Goal: Communication & Community: Answer question/provide support

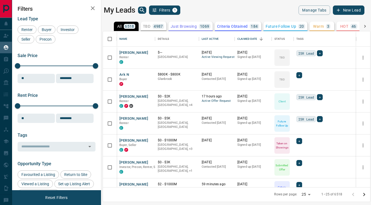
scroll to position [156, 267]
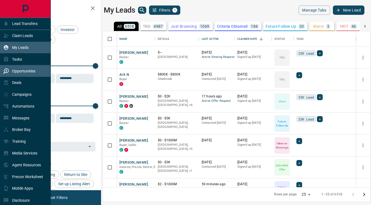
click at [26, 71] on p "Opportunities" at bounding box center [23, 71] width 23 height 4
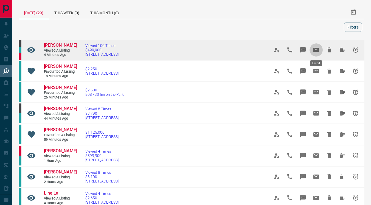
click at [316, 49] on icon "Email" at bounding box center [315, 50] width 5 height 4
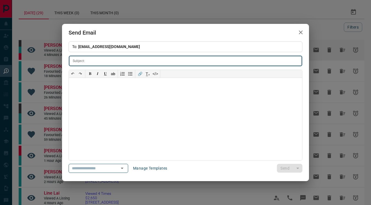
type input "**********"
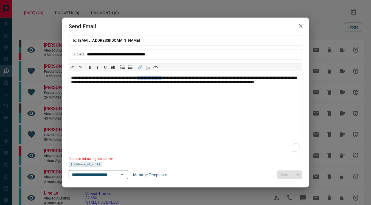
drag, startPoint x: 188, startPoint y: 78, endPoint x: 157, endPoint y: 79, distance: 31.0
click at [157, 79] on p "**********" at bounding box center [185, 82] width 229 height 13
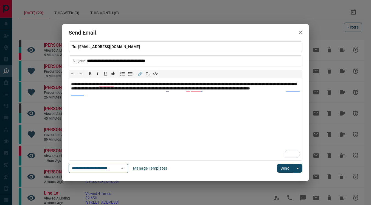
click at [285, 169] on button "Send" at bounding box center [285, 168] width 16 height 9
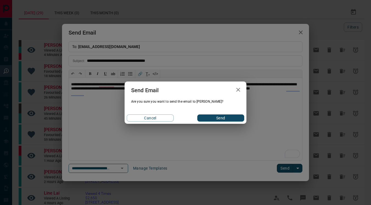
click at [230, 118] on button "Send" at bounding box center [220, 117] width 47 height 7
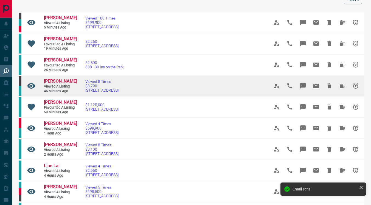
scroll to position [39, 0]
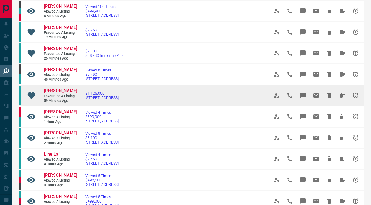
drag, startPoint x: 140, startPoint y: 97, endPoint x: 81, endPoint y: 99, distance: 58.2
click at [81, 99] on td "$1,125,000 1206 - 608 Richmond Street W" at bounding box center [169, 95] width 184 height 21
copy span "1206 - 608 Richmond Street W"
click at [302, 94] on icon "Message" at bounding box center [302, 95] width 5 height 5
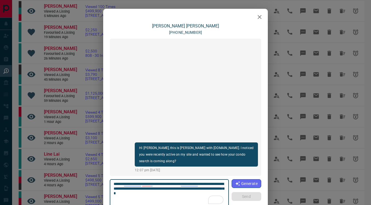
click at [260, 18] on icon "button" at bounding box center [259, 17] width 7 height 7
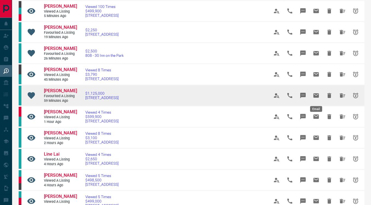
click at [318, 94] on icon "Email" at bounding box center [315, 95] width 5 height 4
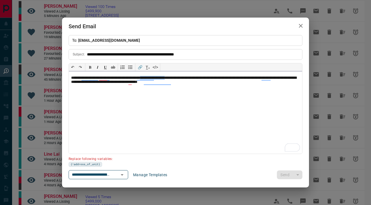
drag, startPoint x: 186, startPoint y: 78, endPoint x: 156, endPoint y: 78, distance: 30.5
click at [156, 78] on p "**********" at bounding box center [185, 80] width 229 height 9
paste div "To enrich screen reader interactions, please activate Accessibility in Grammarl…"
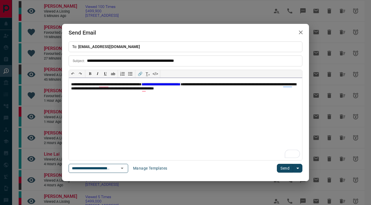
click at [156, 85] on p "**********" at bounding box center [185, 86] width 229 height 9
click at [285, 169] on button "Send" at bounding box center [285, 168] width 16 height 9
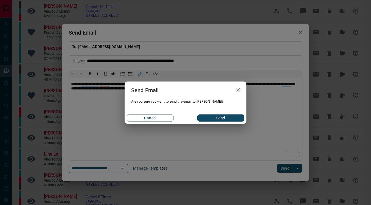
click at [229, 118] on button "Send" at bounding box center [220, 117] width 47 height 7
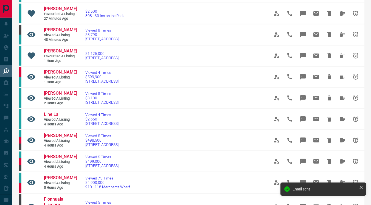
scroll to position [84, 0]
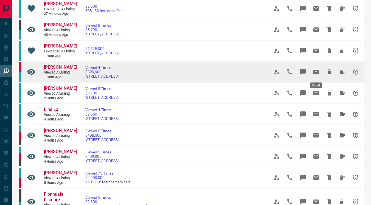
click at [315, 72] on icon "Email" at bounding box center [315, 72] width 5 height 4
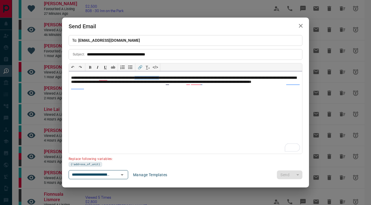
drag, startPoint x: 181, startPoint y: 78, endPoint x: 150, endPoint y: 78, distance: 30.5
click at [150, 78] on p "**********" at bounding box center [185, 82] width 229 height 13
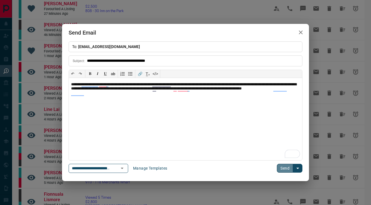
click at [280, 168] on button "Send" at bounding box center [285, 168] width 16 height 9
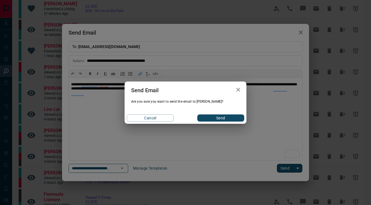
click at [225, 116] on button "Send" at bounding box center [220, 117] width 47 height 7
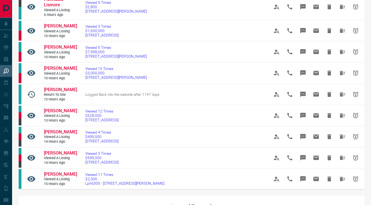
scroll to position [279, 0]
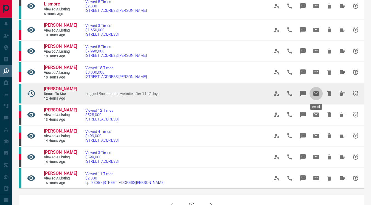
click at [317, 95] on icon "Email" at bounding box center [315, 93] width 5 height 4
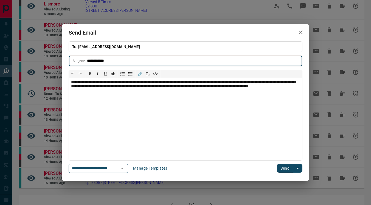
click at [285, 168] on button "Send" at bounding box center [285, 168] width 16 height 9
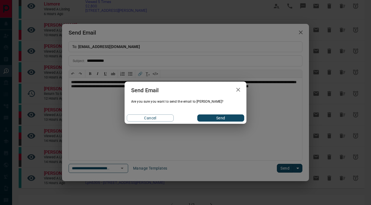
click at [230, 120] on button "Send" at bounding box center [220, 117] width 47 height 7
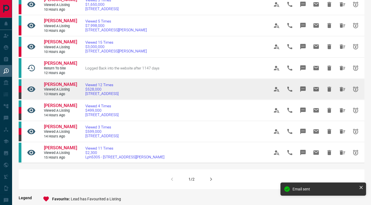
scroll to position [306, 0]
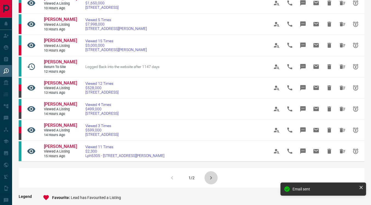
click at [212, 176] on icon "button" at bounding box center [211, 178] width 7 height 7
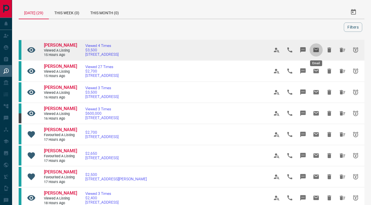
click at [314, 52] on icon "Email" at bounding box center [315, 50] width 5 height 4
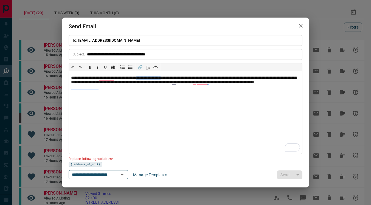
drag, startPoint x: 187, startPoint y: 78, endPoint x: 156, endPoint y: 78, distance: 30.7
click at [156, 78] on p "**********" at bounding box center [185, 82] width 229 height 13
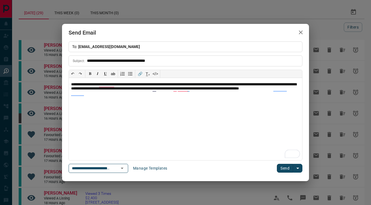
click at [284, 169] on button "Send" at bounding box center [285, 168] width 16 height 9
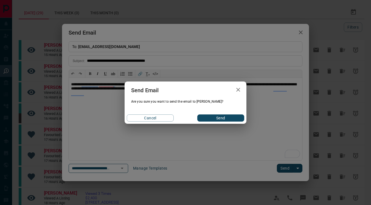
click at [224, 120] on button "Send" at bounding box center [220, 117] width 47 height 7
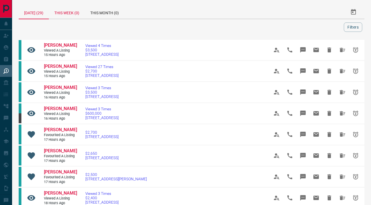
click at [69, 15] on div "This Week (0)" at bounding box center [67, 11] width 36 height 13
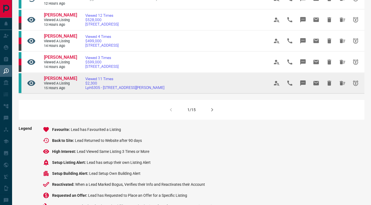
scroll to position [373, 0]
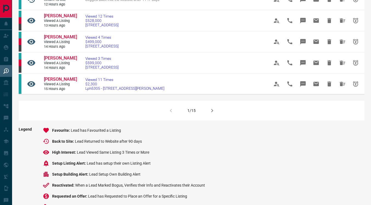
click at [211, 108] on icon "button" at bounding box center [212, 110] width 7 height 7
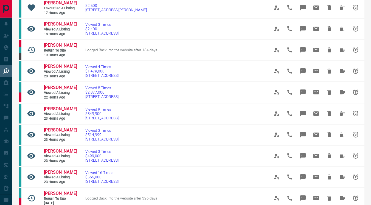
scroll to position [175, 0]
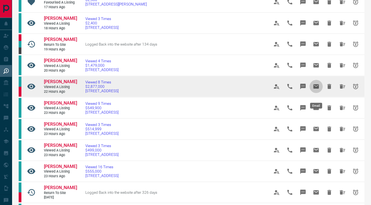
click at [318, 89] on icon "Email" at bounding box center [315, 86] width 5 height 4
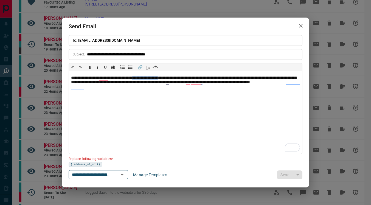
drag, startPoint x: 181, startPoint y: 77, endPoint x: 151, endPoint y: 77, distance: 30.7
click at [150, 77] on p "**********" at bounding box center [185, 82] width 229 height 13
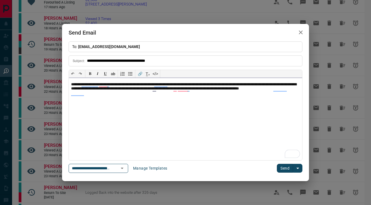
click at [151, 84] on p "**********" at bounding box center [185, 88] width 229 height 13
click at [284, 168] on button "Send" at bounding box center [285, 168] width 16 height 9
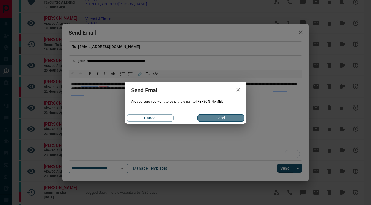
click at [228, 119] on button "Send" at bounding box center [220, 117] width 47 height 7
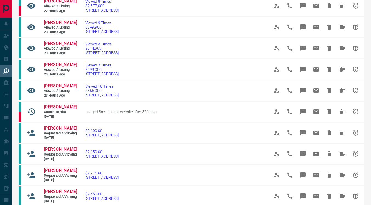
scroll to position [271, 0]
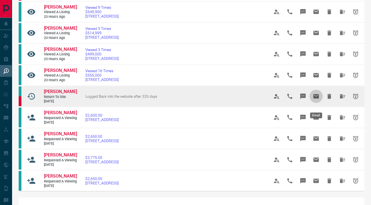
click at [316, 99] on icon "Email" at bounding box center [315, 96] width 5 height 4
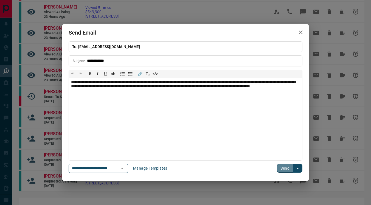
click at [283, 171] on button "Send" at bounding box center [285, 168] width 16 height 9
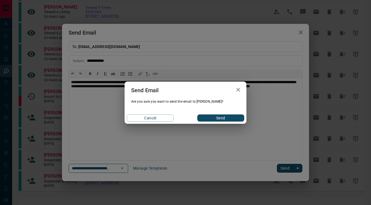
click at [229, 120] on button "Send" at bounding box center [220, 117] width 47 height 7
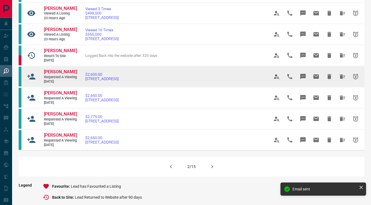
scroll to position [321, 0]
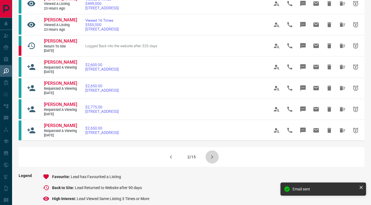
click at [211, 160] on icon "button" at bounding box center [212, 157] width 7 height 7
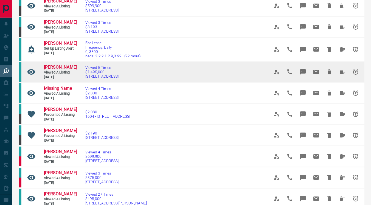
scroll to position [45, 0]
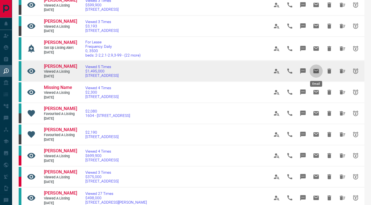
click at [316, 69] on icon "Email" at bounding box center [315, 71] width 5 height 4
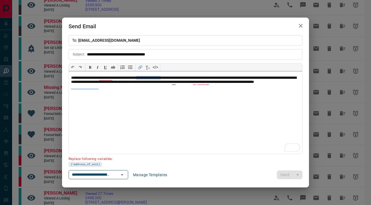
drag, startPoint x: 185, startPoint y: 78, endPoint x: 154, endPoint y: 77, distance: 31.3
click at [154, 77] on p "**********" at bounding box center [185, 82] width 229 height 13
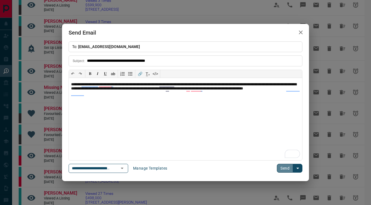
click at [283, 169] on button "Send" at bounding box center [285, 168] width 16 height 9
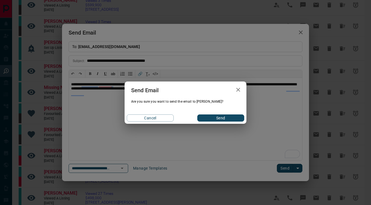
click at [226, 121] on button "Send" at bounding box center [220, 117] width 47 height 7
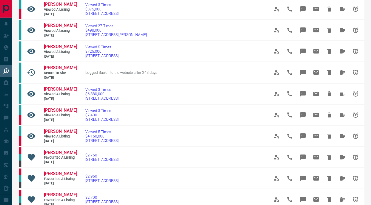
scroll to position [213, 0]
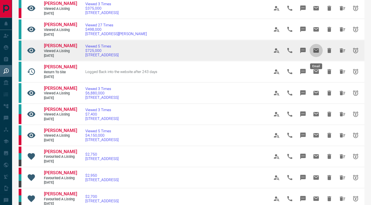
click at [315, 52] on icon "Email" at bounding box center [315, 50] width 5 height 4
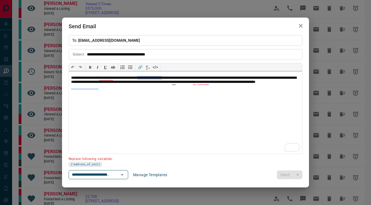
drag, startPoint x: 185, startPoint y: 77, endPoint x: 155, endPoint y: 78, distance: 30.5
click at [155, 78] on p "**********" at bounding box center [185, 82] width 229 height 13
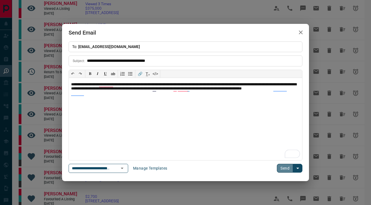
click at [287, 167] on button "Send" at bounding box center [285, 168] width 16 height 9
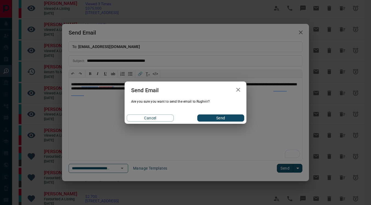
click at [220, 118] on button "Send" at bounding box center [220, 117] width 47 height 7
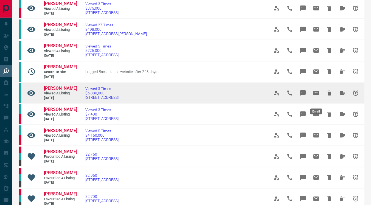
click at [316, 95] on icon "Email" at bounding box center [315, 93] width 5 height 4
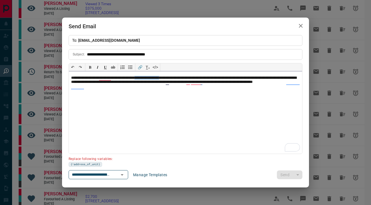
drag, startPoint x: 183, startPoint y: 78, endPoint x: 153, endPoint y: 76, distance: 30.8
click at [153, 76] on p "**********" at bounding box center [185, 82] width 229 height 13
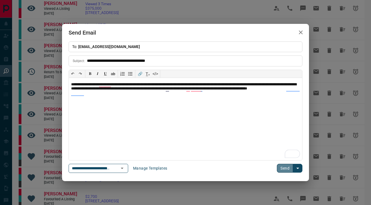
click at [283, 168] on button "Send" at bounding box center [285, 168] width 16 height 9
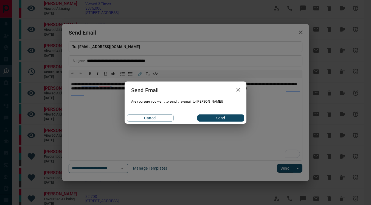
click at [233, 120] on button "Send" at bounding box center [220, 117] width 47 height 7
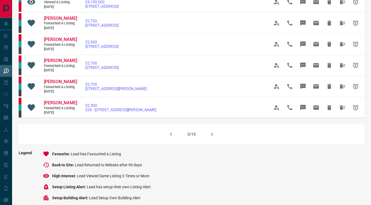
scroll to position [353, 0]
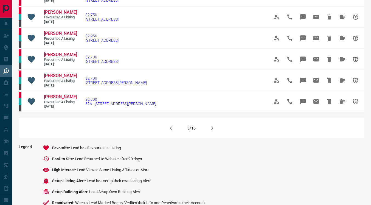
click at [213, 131] on icon "button" at bounding box center [212, 128] width 7 height 7
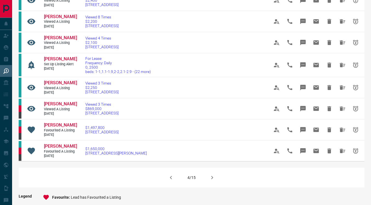
scroll to position [304, 0]
click at [210, 176] on icon "button" at bounding box center [212, 177] width 7 height 7
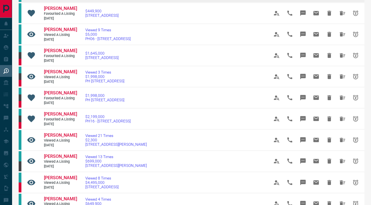
scroll to position [115, 0]
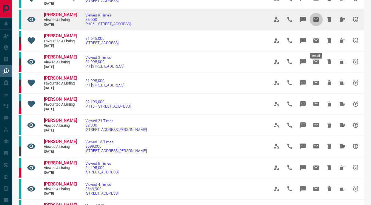
click at [314, 22] on icon "Email" at bounding box center [315, 19] width 5 height 4
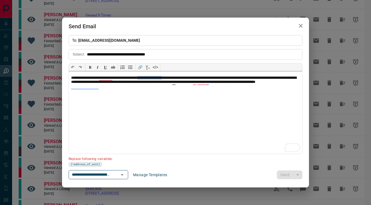
drag, startPoint x: 185, startPoint y: 78, endPoint x: 154, endPoint y: 78, distance: 31.3
click at [154, 78] on p "**********" at bounding box center [185, 82] width 229 height 13
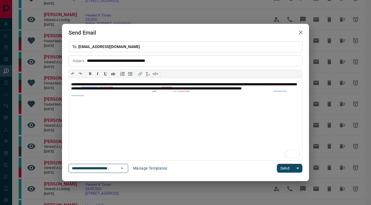
click at [282, 167] on button "Send" at bounding box center [285, 168] width 16 height 9
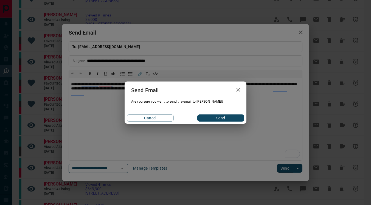
click at [223, 117] on button "Send" at bounding box center [220, 117] width 47 height 7
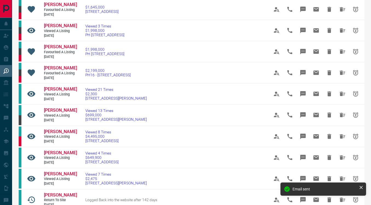
scroll to position [150, 0]
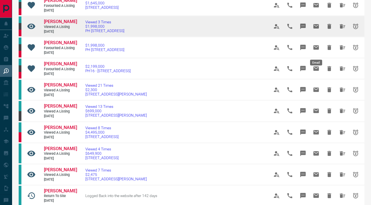
click at [317, 30] on icon "Email" at bounding box center [316, 26] width 7 height 7
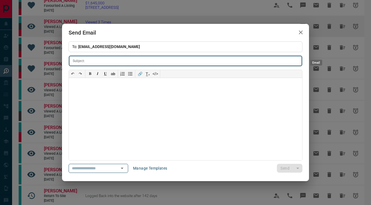
type input "**********"
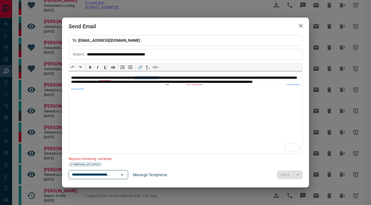
drag, startPoint x: 184, startPoint y: 77, endPoint x: 152, endPoint y: 77, distance: 31.3
click at [152, 77] on p "**********" at bounding box center [185, 82] width 229 height 13
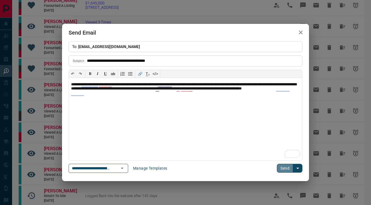
click at [282, 168] on button "Send" at bounding box center [285, 168] width 16 height 9
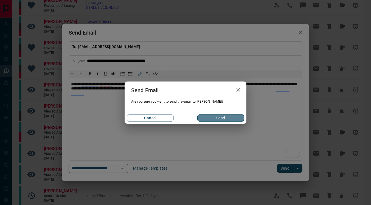
click at [231, 119] on button "Send" at bounding box center [220, 117] width 47 height 7
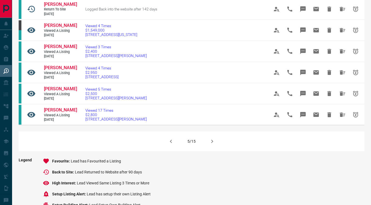
scroll to position [337, 0]
click at [212, 143] on icon "button" at bounding box center [212, 140] width 2 height 3
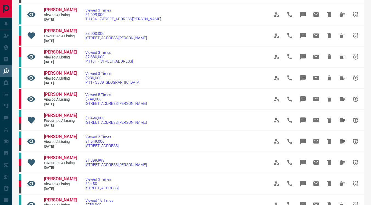
scroll to position [58, 0]
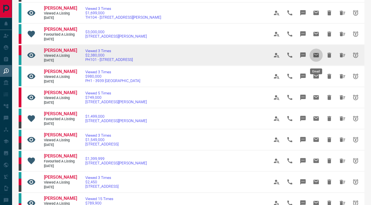
click at [315, 57] on icon "Email" at bounding box center [315, 55] width 5 height 4
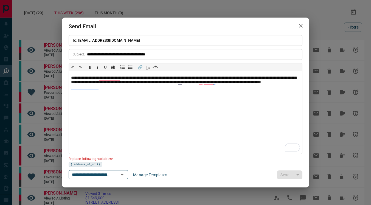
scroll to position [58, 0]
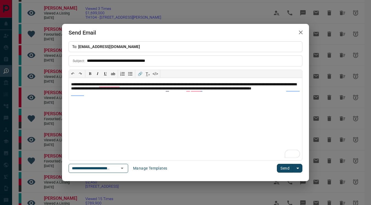
click at [284, 169] on button "Send" at bounding box center [285, 168] width 16 height 9
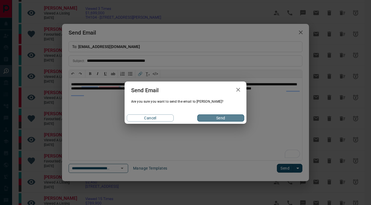
click at [229, 118] on button "Send" at bounding box center [220, 117] width 47 height 7
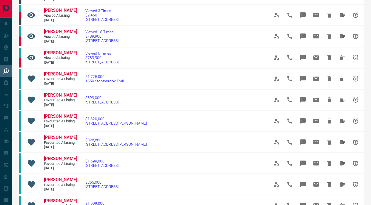
scroll to position [229, 0]
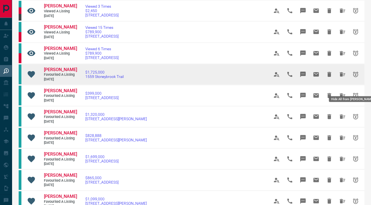
click at [343, 78] on icon "Hide All from J M" at bounding box center [342, 74] width 7 height 7
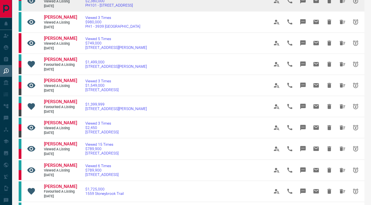
scroll to position [113, 0]
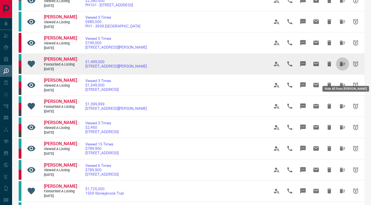
click at [339, 67] on icon "Hide All from Zeynep Celik" at bounding box center [342, 64] width 7 height 7
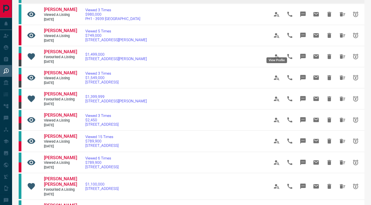
scroll to position [122, 0]
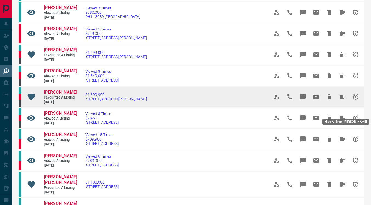
click at [342, 99] on icon "Hide All from Zeynep Celik" at bounding box center [342, 97] width 5 height 4
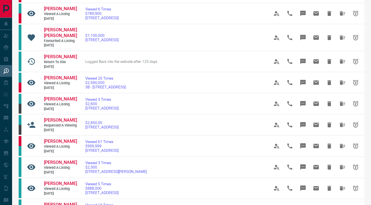
scroll to position [123, 0]
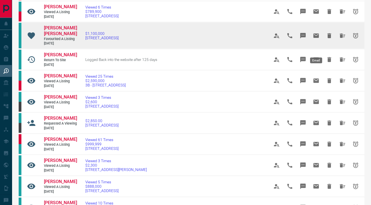
click at [315, 38] on icon "Email" at bounding box center [315, 35] width 5 height 4
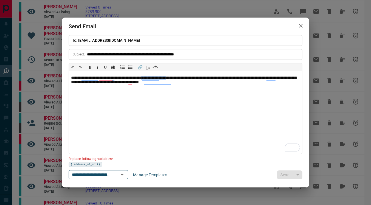
drag, startPoint x: 191, startPoint y: 78, endPoint x: 160, endPoint y: 76, distance: 31.1
click at [160, 76] on p "**********" at bounding box center [185, 80] width 229 height 9
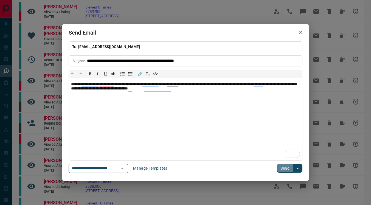
click at [281, 167] on button "Send" at bounding box center [285, 168] width 16 height 9
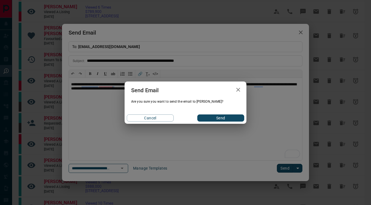
click at [223, 118] on button "Send" at bounding box center [220, 117] width 47 height 7
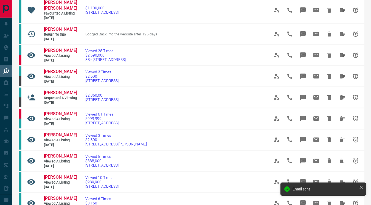
scroll to position [150, 0]
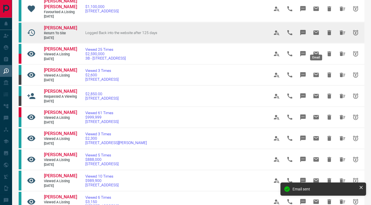
click at [314, 35] on icon "Email" at bounding box center [315, 32] width 5 height 4
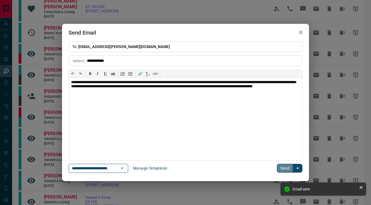
click at [283, 167] on button "Send" at bounding box center [285, 168] width 16 height 9
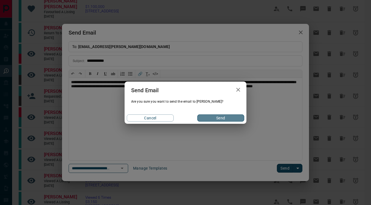
click at [235, 118] on button "Send" at bounding box center [220, 117] width 47 height 7
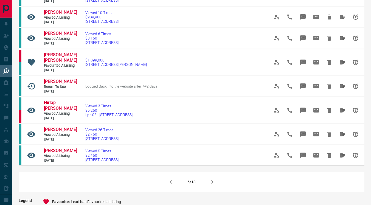
scroll to position [314, 0]
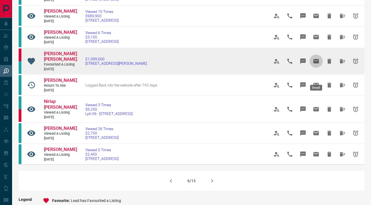
click at [318, 64] on icon "Email" at bounding box center [316, 61] width 7 height 7
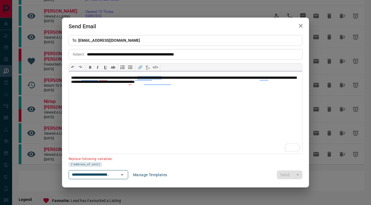
drag, startPoint x: 184, startPoint y: 77, endPoint x: 153, endPoint y: 76, distance: 31.0
click at [153, 76] on p "**********" at bounding box center [185, 80] width 229 height 9
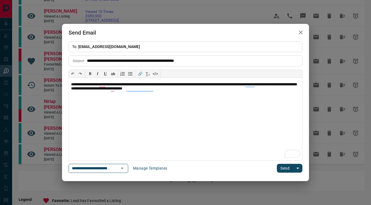
click at [285, 167] on button "Send" at bounding box center [285, 168] width 16 height 9
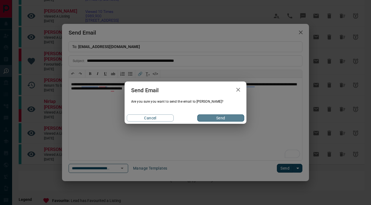
click at [216, 116] on button "Send" at bounding box center [220, 117] width 47 height 7
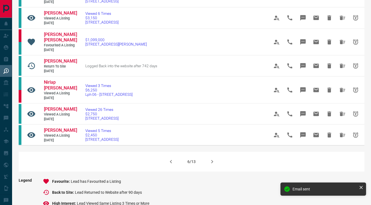
scroll to position [339, 0]
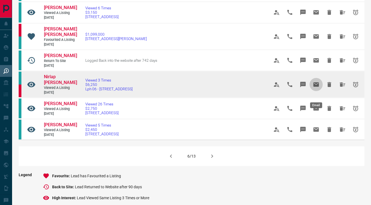
click at [315, 87] on icon "Email" at bounding box center [315, 84] width 5 height 4
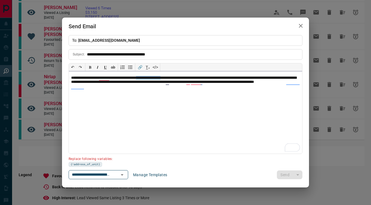
drag, startPoint x: 182, startPoint y: 78, endPoint x: 152, endPoint y: 78, distance: 30.7
click at [152, 78] on p "**********" at bounding box center [185, 82] width 229 height 13
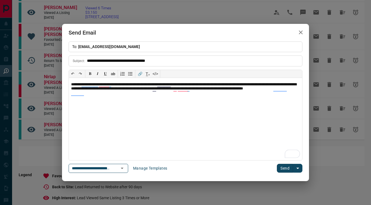
click at [281, 169] on button "Send" at bounding box center [285, 168] width 16 height 9
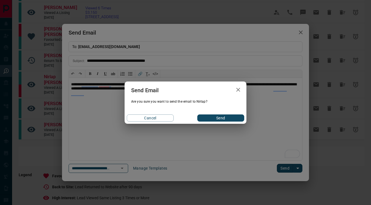
click at [225, 117] on button "Send" at bounding box center [220, 117] width 47 height 7
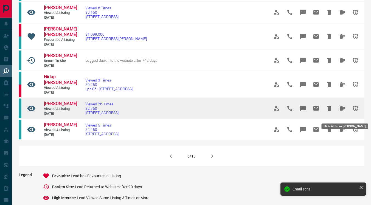
click at [340, 111] on icon "Hide All from Anupam Shahi" at bounding box center [342, 108] width 5 height 4
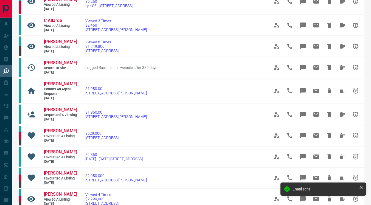
scroll to position [338, 0]
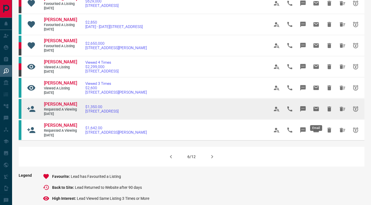
click at [315, 111] on icon "Email" at bounding box center [315, 109] width 5 height 4
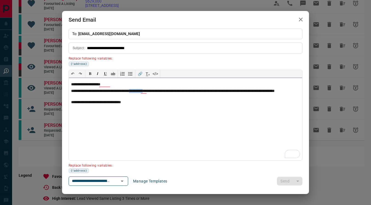
drag, startPoint x: 165, startPoint y: 91, endPoint x: 148, endPoint y: 91, distance: 17.3
click at [148, 91] on p "**********" at bounding box center [185, 93] width 229 height 9
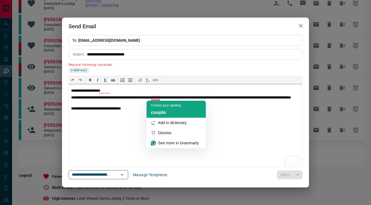
click at [160, 111] on span "couple" at bounding box center [158, 112] width 15 height 5
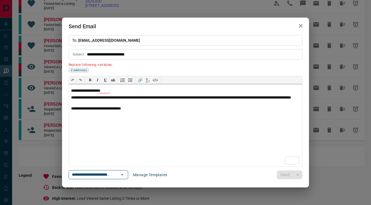
click at [170, 99] on p "**********" at bounding box center [185, 99] width 229 height 9
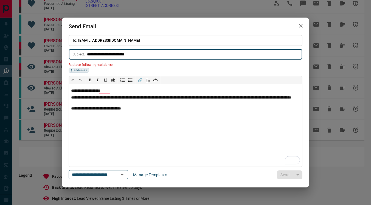
drag, startPoint x: 135, startPoint y: 55, endPoint x: 119, endPoint y: 54, distance: 16.2
click at [119, 54] on input "**********" at bounding box center [194, 54] width 215 height 10
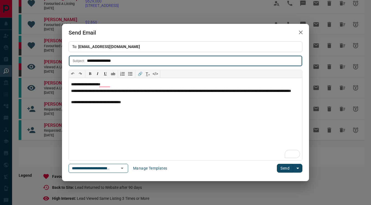
type input "**********"
click at [283, 166] on button "Send" at bounding box center [285, 168] width 16 height 9
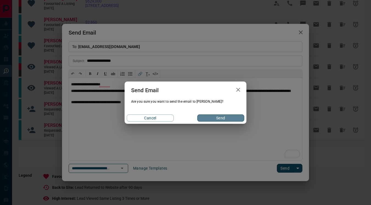
click at [234, 120] on button "Send" at bounding box center [220, 117] width 47 height 7
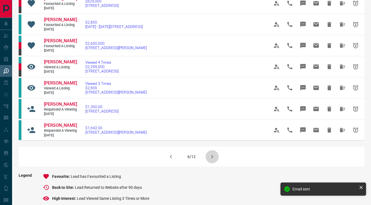
click at [211, 160] on icon "button" at bounding box center [212, 156] width 7 height 7
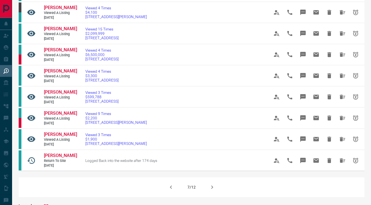
scroll to position [306, 0]
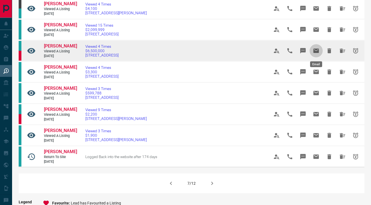
click at [314, 52] on icon "Email" at bounding box center [315, 51] width 5 height 4
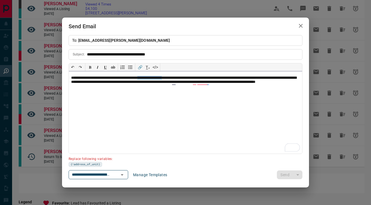
drag, startPoint x: 185, startPoint y: 78, endPoint x: 155, endPoint y: 78, distance: 30.2
click at [155, 78] on p "**********" at bounding box center [185, 82] width 229 height 13
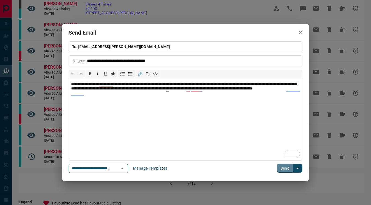
click at [283, 168] on button "Send" at bounding box center [285, 168] width 16 height 9
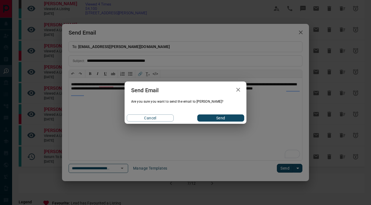
click at [227, 119] on button "Send" at bounding box center [220, 117] width 47 height 7
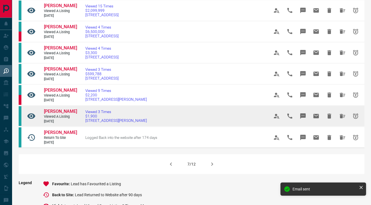
scroll to position [326, 0]
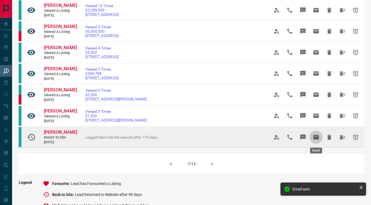
click at [315, 138] on icon "Email" at bounding box center [315, 137] width 5 height 4
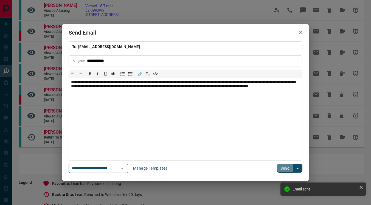
click at [283, 169] on button "Send" at bounding box center [285, 168] width 16 height 9
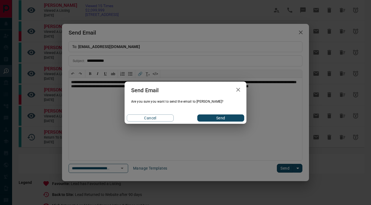
click at [227, 115] on button "Send" at bounding box center [220, 117] width 47 height 7
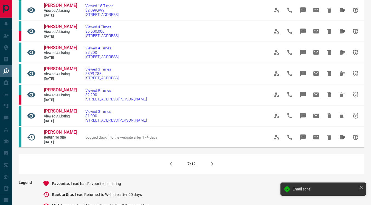
click at [212, 164] on icon "button" at bounding box center [212, 163] width 2 height 3
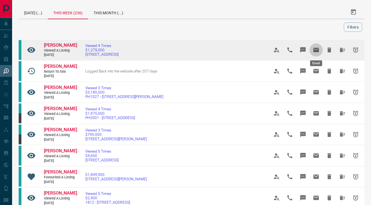
click at [316, 53] on icon "Email" at bounding box center [316, 50] width 7 height 7
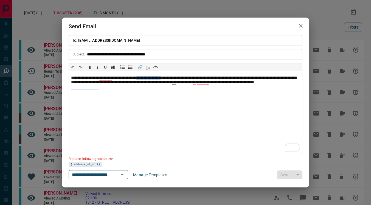
drag, startPoint x: 185, startPoint y: 78, endPoint x: 154, endPoint y: 77, distance: 31.0
click at [154, 77] on p "**********" at bounding box center [185, 82] width 229 height 13
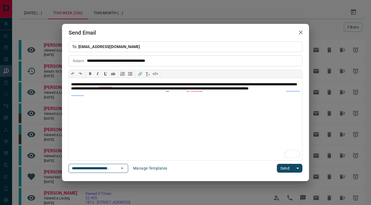
click at [286, 169] on button "Send" at bounding box center [285, 168] width 16 height 9
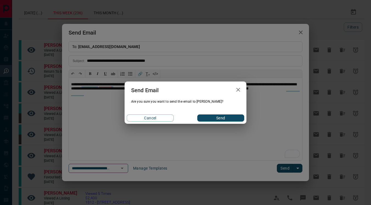
click at [220, 118] on button "Send" at bounding box center [220, 117] width 47 height 7
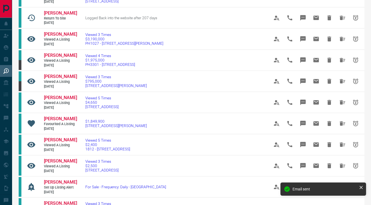
scroll to position [54, 0]
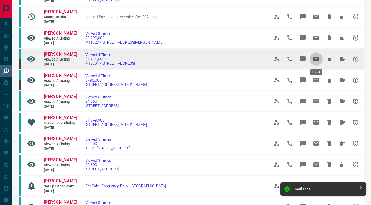
click at [315, 60] on icon "Email" at bounding box center [315, 59] width 5 height 4
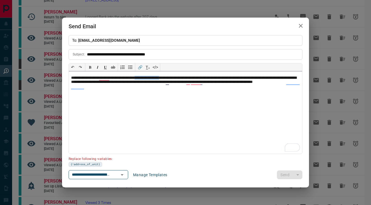
drag, startPoint x: 183, startPoint y: 77, endPoint x: 152, endPoint y: 77, distance: 30.7
click at [152, 77] on p "**********" at bounding box center [185, 82] width 229 height 13
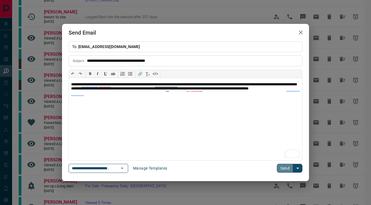
click at [280, 167] on button "Send" at bounding box center [285, 168] width 16 height 9
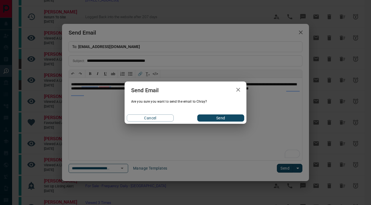
click at [227, 118] on button "Send" at bounding box center [220, 117] width 47 height 7
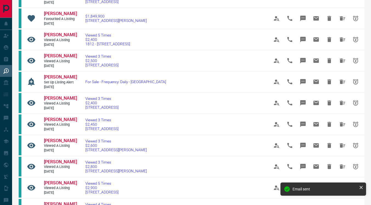
scroll to position [168, 0]
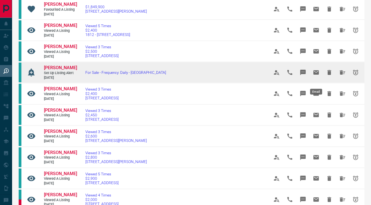
click at [314, 75] on icon "Email" at bounding box center [315, 72] width 5 height 4
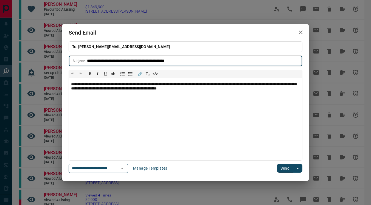
click at [281, 167] on button "Send" at bounding box center [285, 168] width 16 height 9
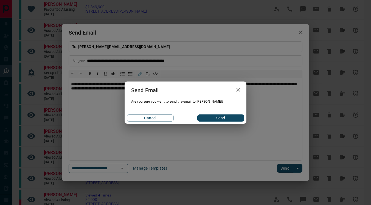
click at [230, 118] on button "Send" at bounding box center [220, 117] width 47 height 7
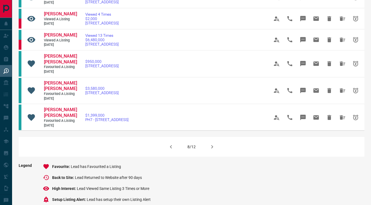
scroll to position [349, 0]
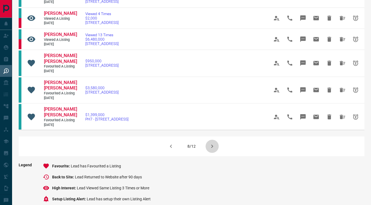
click at [212, 150] on icon "button" at bounding box center [212, 146] width 7 height 7
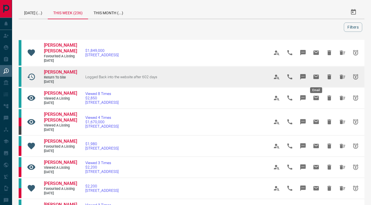
click at [314, 79] on icon "Email" at bounding box center [315, 77] width 5 height 4
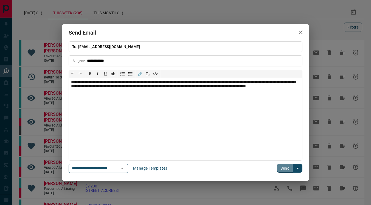
click at [283, 168] on button "Send" at bounding box center [285, 168] width 16 height 9
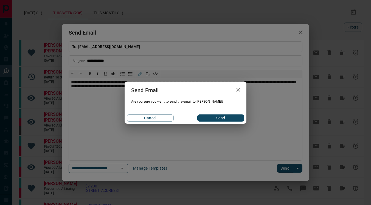
click at [229, 118] on button "Send" at bounding box center [220, 117] width 47 height 7
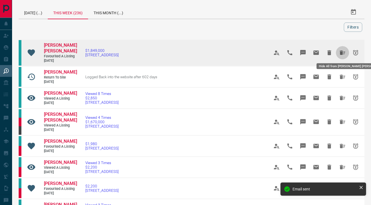
click at [342, 52] on icon "Hide All from Kadeen Ellis Solomon" at bounding box center [342, 52] width 5 height 4
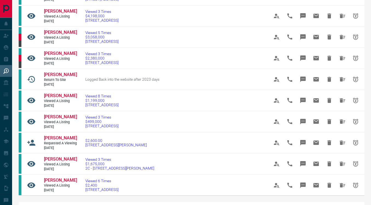
scroll to position [279, 0]
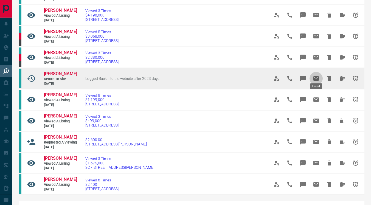
click at [314, 76] on icon "Email" at bounding box center [315, 78] width 5 height 4
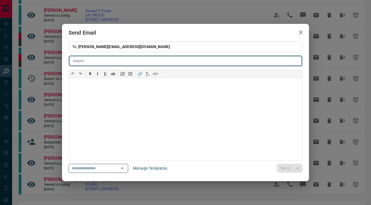
type input "**********"
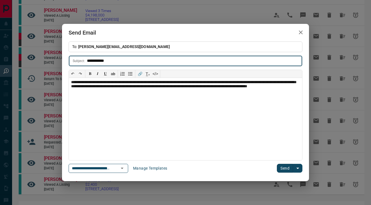
click at [286, 169] on button "Send" at bounding box center [285, 168] width 16 height 9
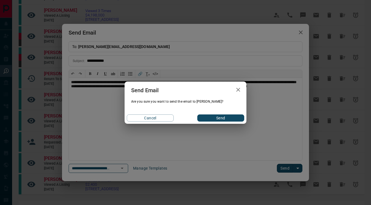
click at [218, 121] on button "Send" at bounding box center [220, 117] width 47 height 7
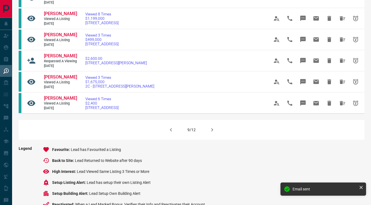
scroll to position [362, 0]
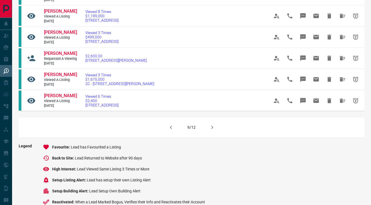
click at [213, 129] on icon "button" at bounding box center [212, 127] width 2 height 3
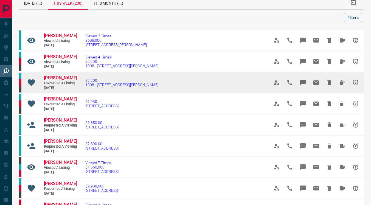
scroll to position [11, 0]
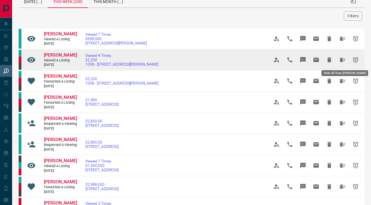
click at [343, 58] on icon "Hide All from Harry McCourt" at bounding box center [342, 60] width 7 height 7
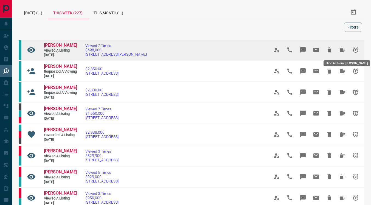
click at [344, 49] on icon "Hide All from Justine Kim" at bounding box center [342, 50] width 7 height 7
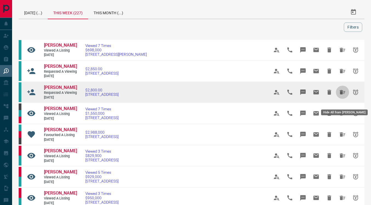
click at [342, 94] on icon "Hide All from Susan Siqueira" at bounding box center [342, 92] width 5 height 4
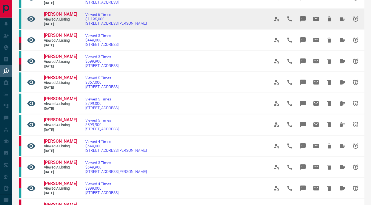
scroll to position [139, 0]
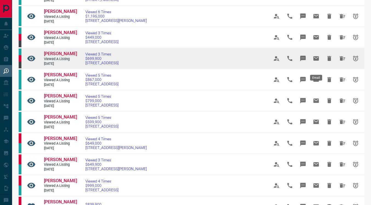
click at [314, 61] on icon "Email" at bounding box center [315, 58] width 5 height 4
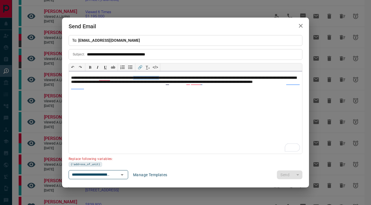
drag, startPoint x: 183, startPoint y: 77, endPoint x: 151, endPoint y: 77, distance: 32.1
click at [151, 77] on p "**********" at bounding box center [185, 82] width 229 height 13
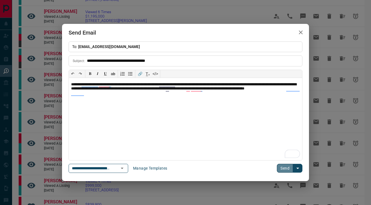
click at [284, 169] on button "Send" at bounding box center [285, 168] width 16 height 9
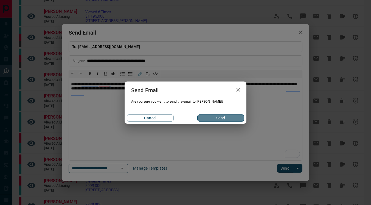
click at [235, 120] on button "Send" at bounding box center [220, 117] width 47 height 7
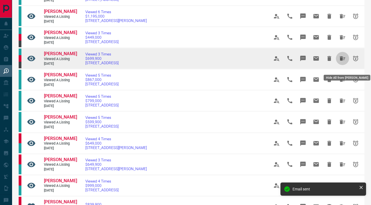
click at [340, 62] on icon "Hide All from Dylan Kanji" at bounding box center [342, 58] width 7 height 7
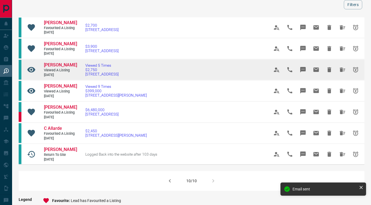
scroll to position [23, 0]
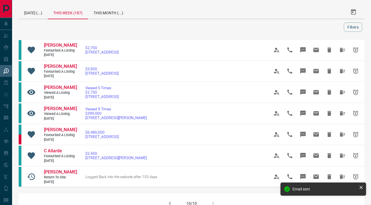
scroll to position [49, 0]
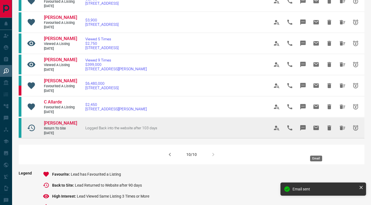
click at [317, 131] on icon "Email" at bounding box center [316, 128] width 7 height 7
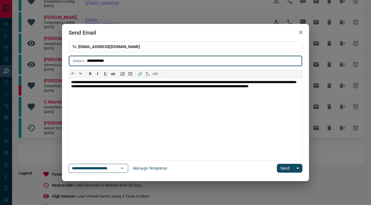
click at [281, 170] on button "Send" at bounding box center [285, 168] width 16 height 9
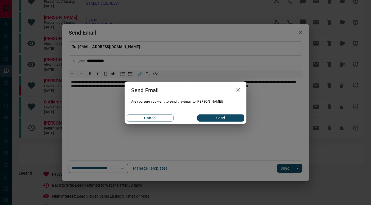
click at [229, 117] on button "Send" at bounding box center [220, 117] width 47 height 7
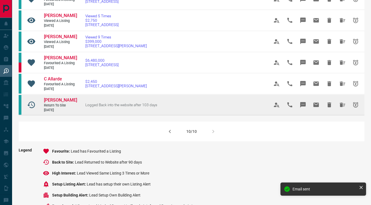
scroll to position [74, 0]
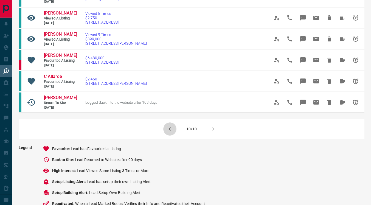
click at [171, 132] on icon "button" at bounding box center [170, 129] width 7 height 7
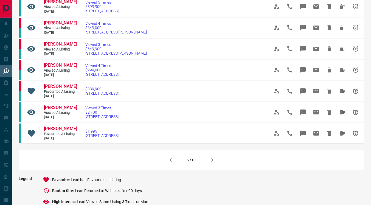
scroll to position [0, 0]
